Goal: Obtain resource: Obtain resource

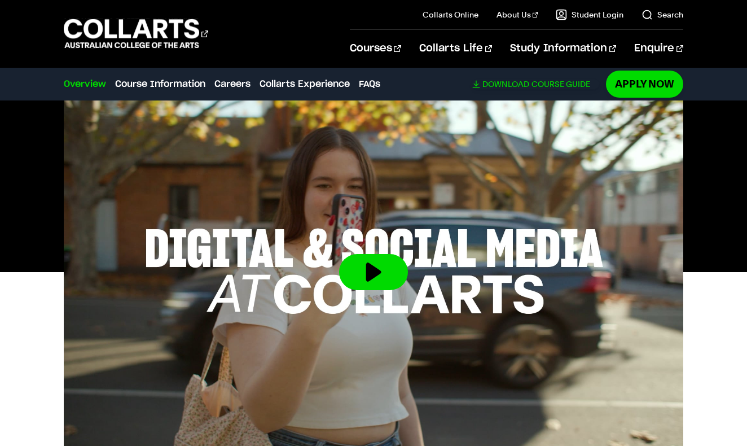
click at [561, 84] on link "Download Course Guide" at bounding box center [535, 84] width 127 height 10
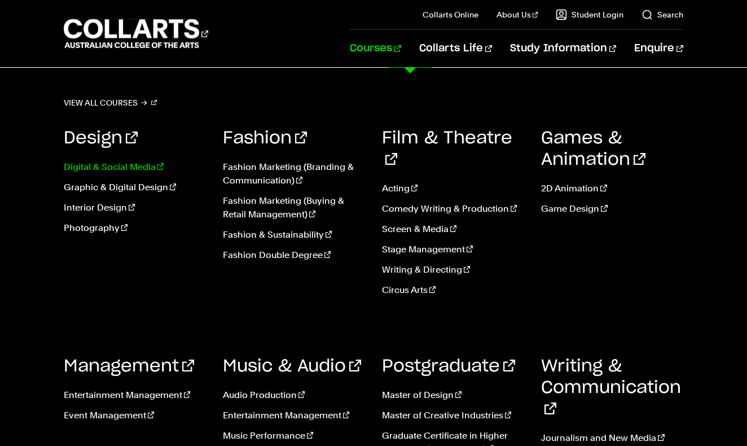
click at [146, 168] on link "Digital & Social Media" at bounding box center [135, 167] width 142 height 14
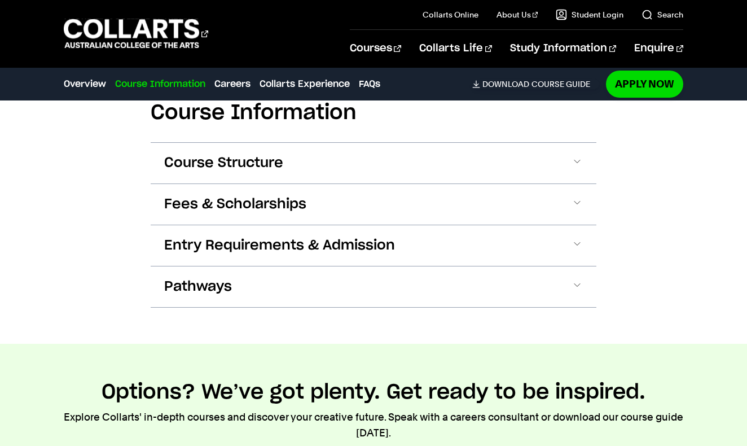
scroll to position [1328, 0]
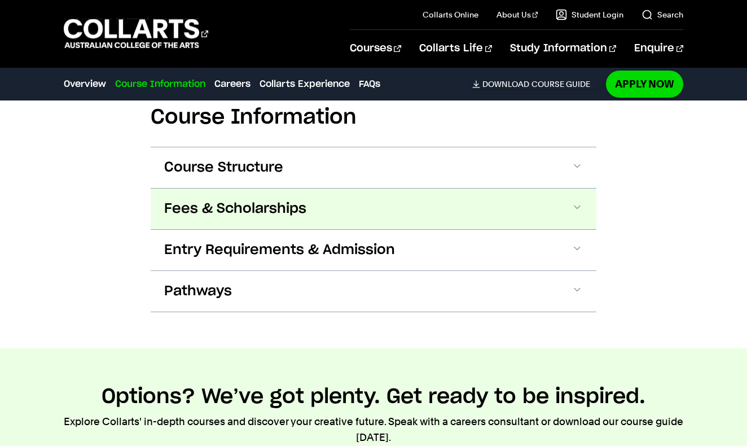
click at [507, 189] on button "Fees & Scholarships" at bounding box center [374, 209] width 446 height 41
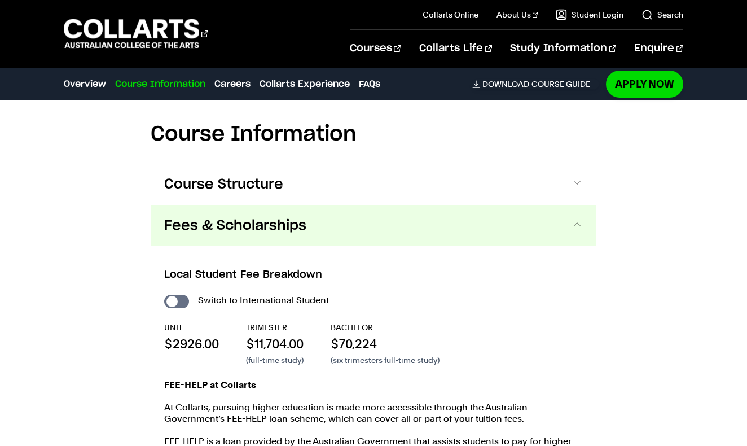
scroll to position [1310, 0]
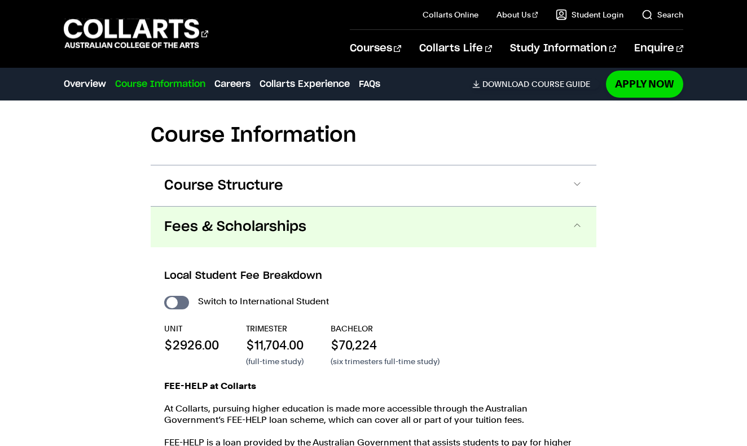
click at [505, 207] on button "Fees & Scholarships" at bounding box center [374, 227] width 446 height 41
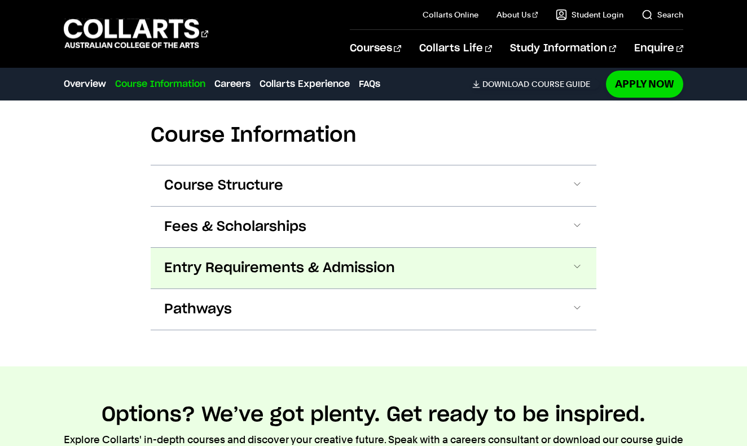
click at [493, 252] on button "Entry Requirements & Admission" at bounding box center [374, 268] width 446 height 41
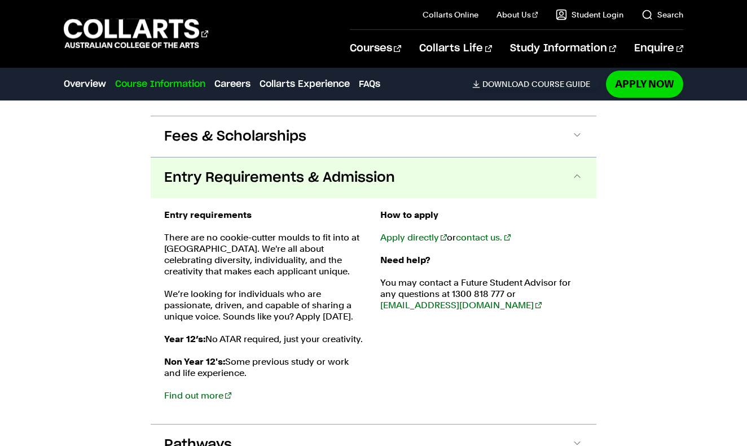
scroll to position [1397, 0]
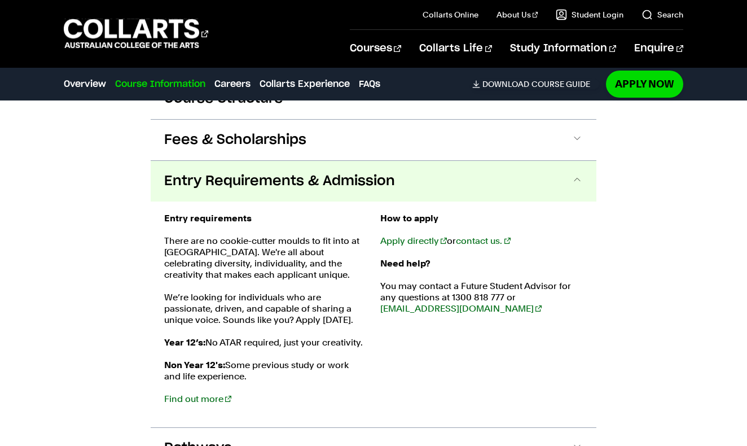
click at [516, 167] on button "Entry Requirements & Admission" at bounding box center [374, 181] width 446 height 41
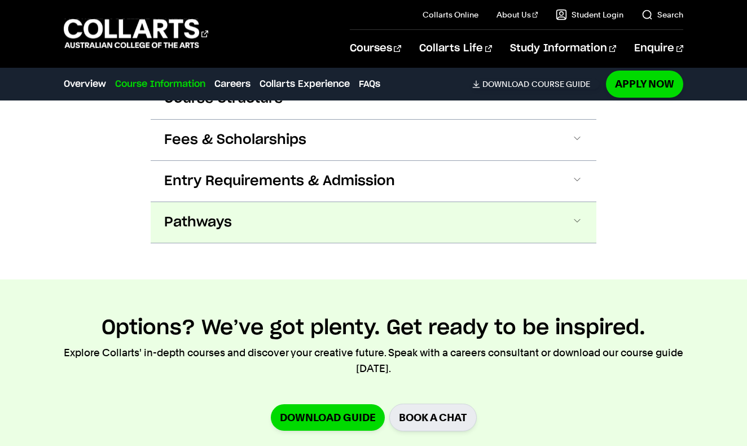
click at [443, 203] on button "Pathways" at bounding box center [374, 222] width 446 height 41
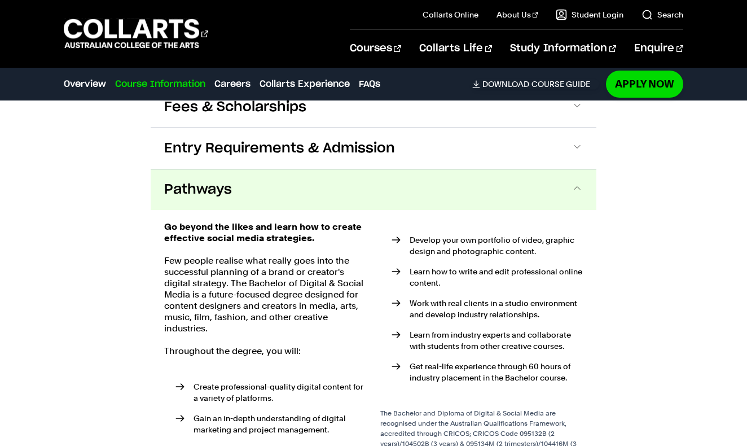
scroll to position [1423, 0]
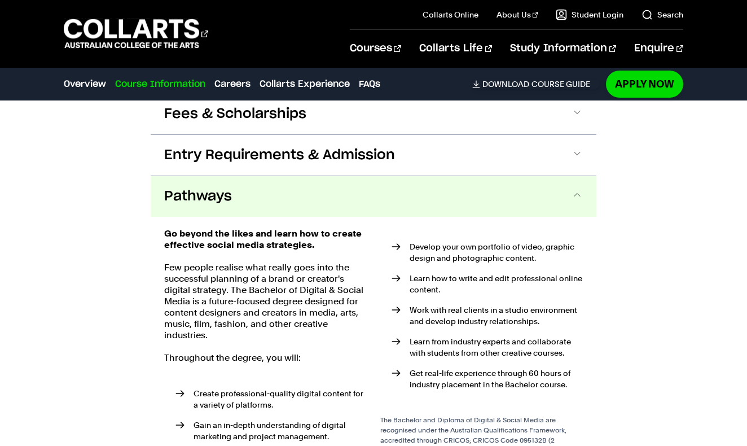
click at [454, 189] on button "Pathways" at bounding box center [374, 196] width 446 height 41
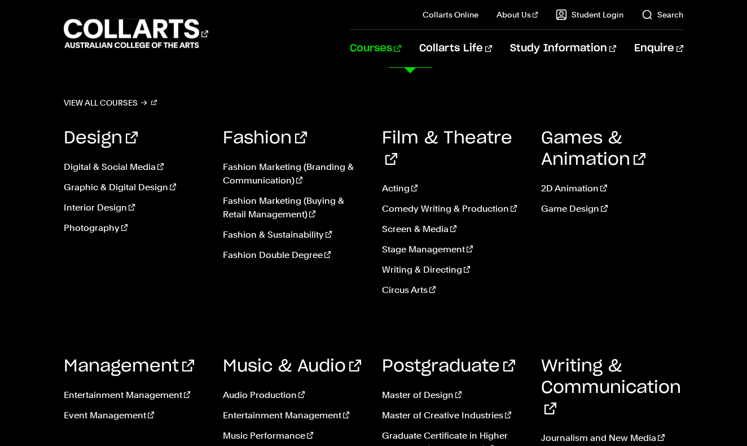
scroll to position [112, 0]
click at [137, 167] on link "Digital & Social Media" at bounding box center [135, 167] width 142 height 14
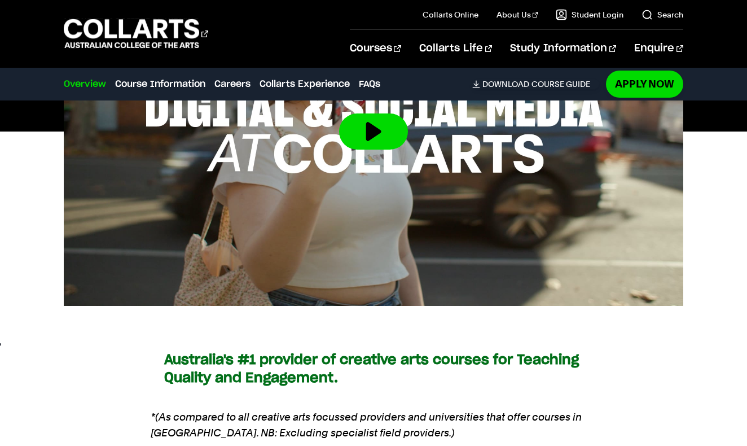
scroll to position [1206, 0]
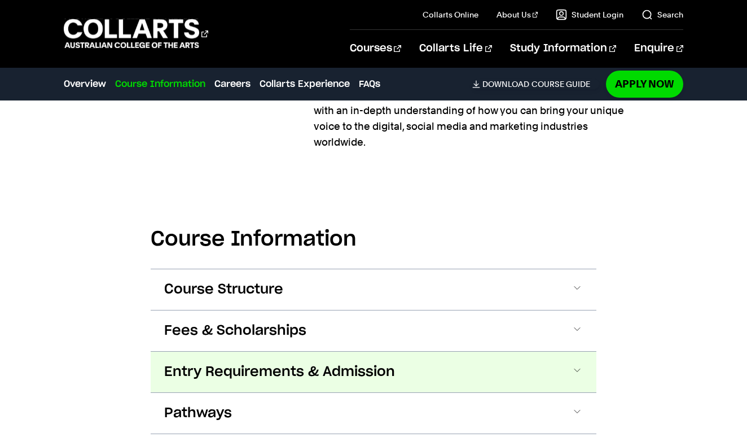
click at [565, 353] on button "Entry Requirements & Admission" at bounding box center [374, 372] width 446 height 41
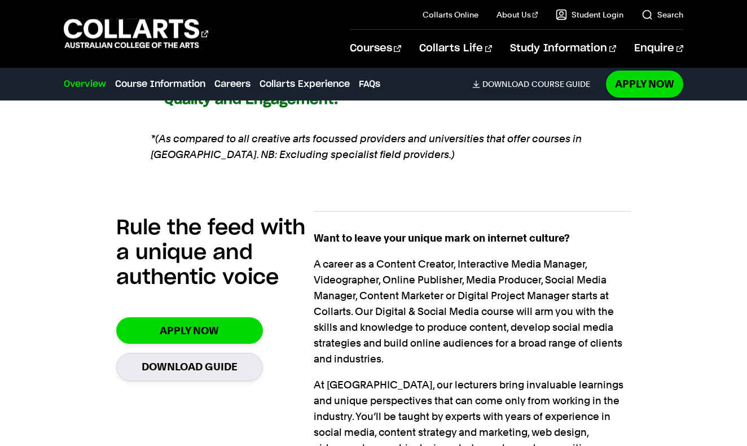
scroll to position [790, 0]
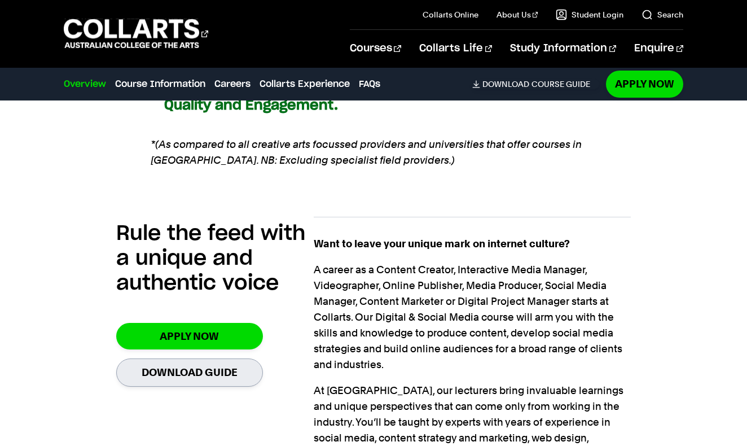
click at [221, 358] on link "Download Guide" at bounding box center [189, 372] width 147 height 28
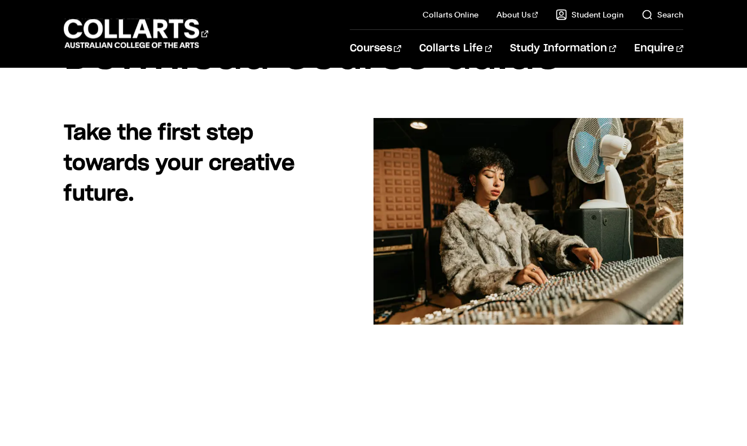
scroll to position [76, 0]
